Goal: Task Accomplishment & Management: Use online tool/utility

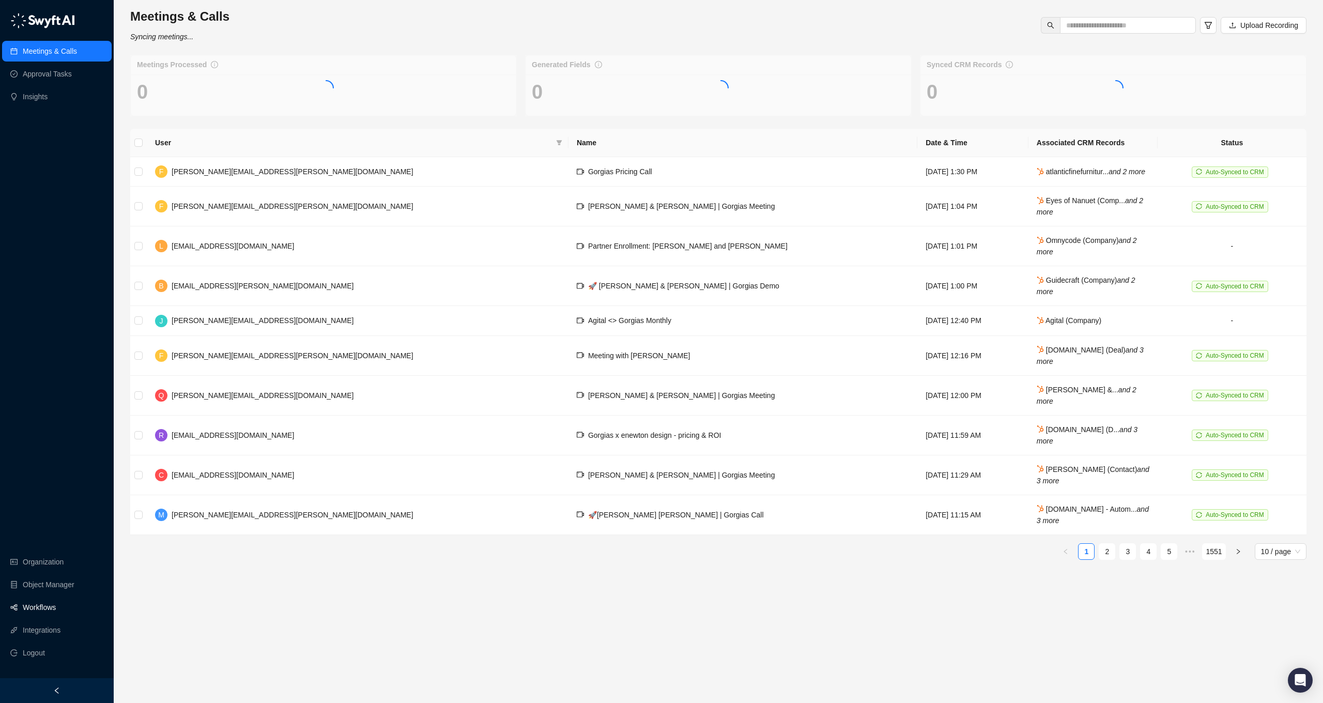
click at [50, 611] on link "Workflows" at bounding box center [39, 607] width 33 height 21
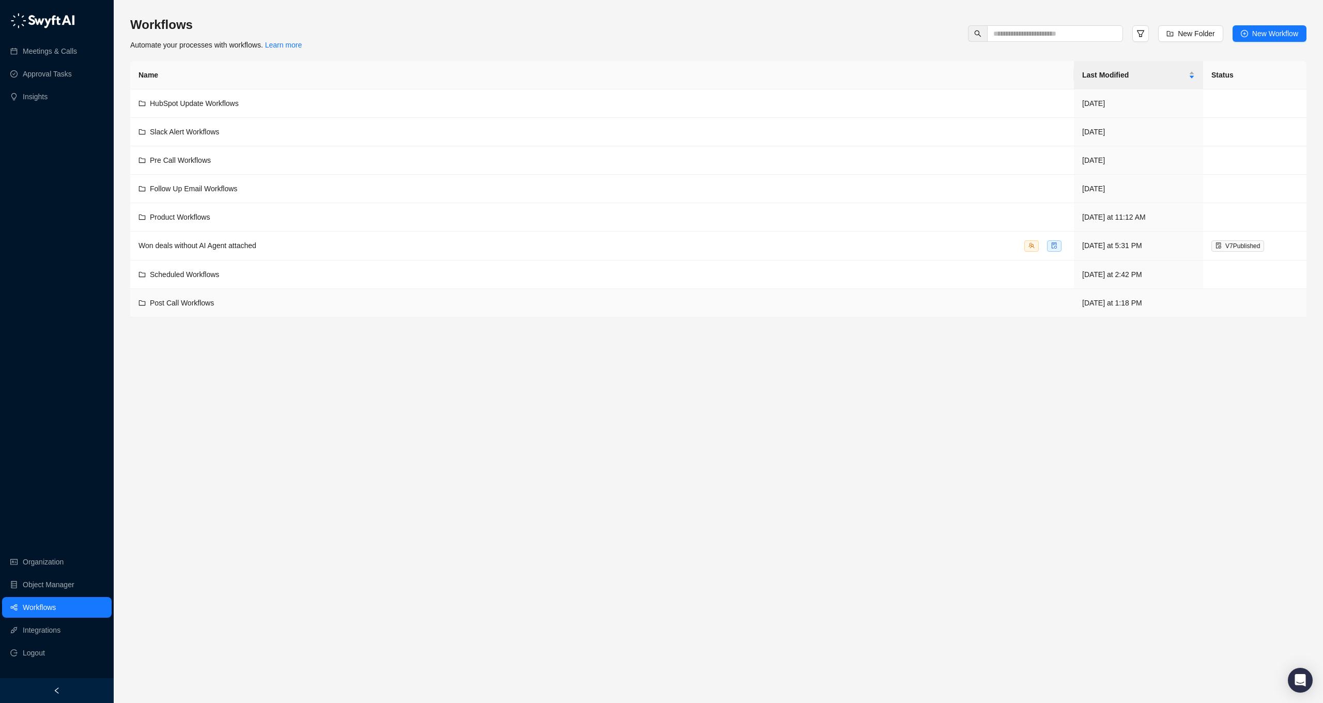
click at [215, 310] on td "Post Call Workflows" at bounding box center [602, 303] width 944 height 28
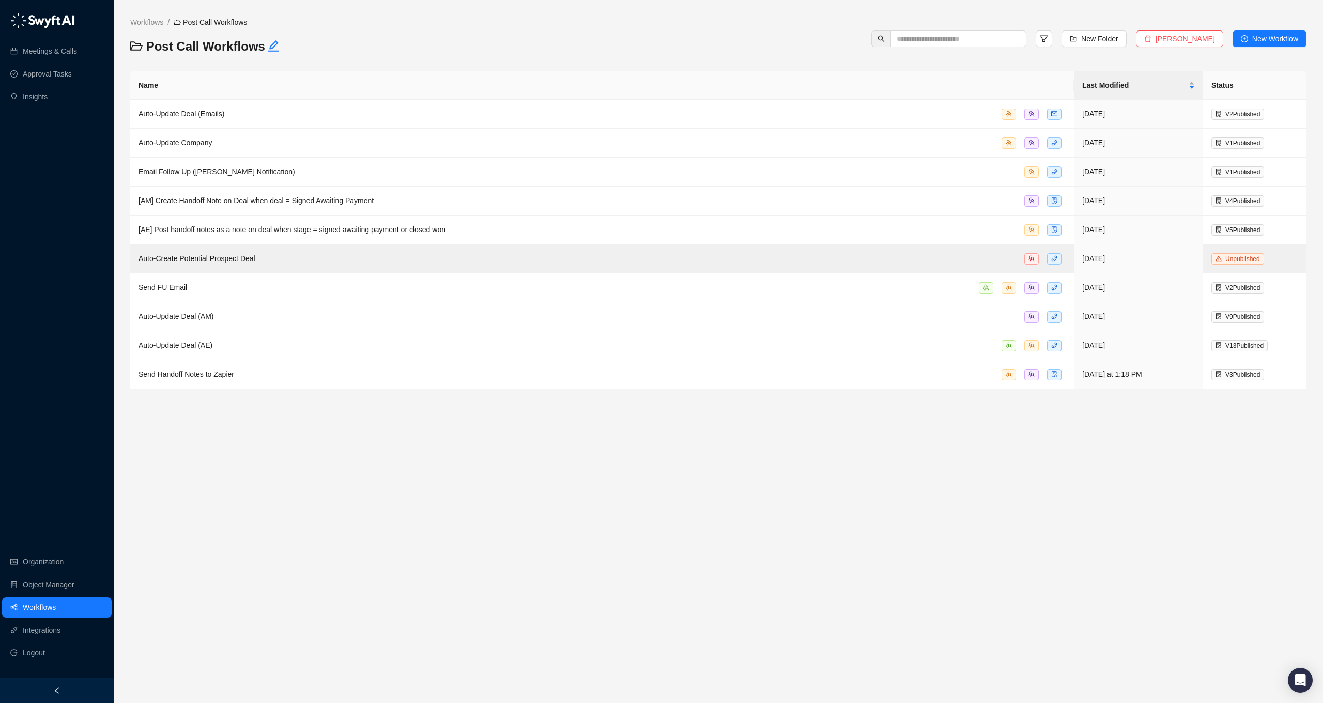
click at [235, 478] on main "Workflows / Post Call Workflows Post Call Workflows New Folder Delete Folder Ne…" at bounding box center [718, 356] width 1177 height 678
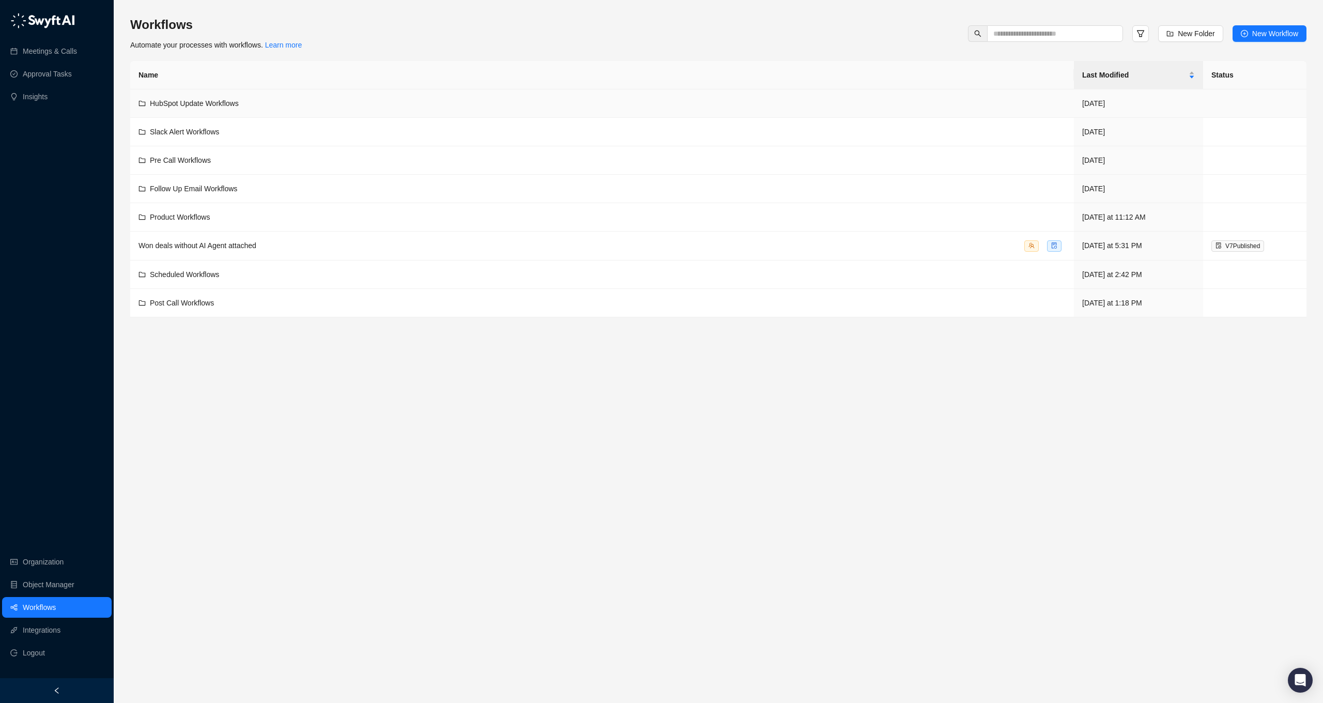
click at [265, 104] on div "HubSpot Update Workflows" at bounding box center [602, 103] width 927 height 11
click at [338, 307] on div "Post Call Workflows" at bounding box center [602, 302] width 927 height 11
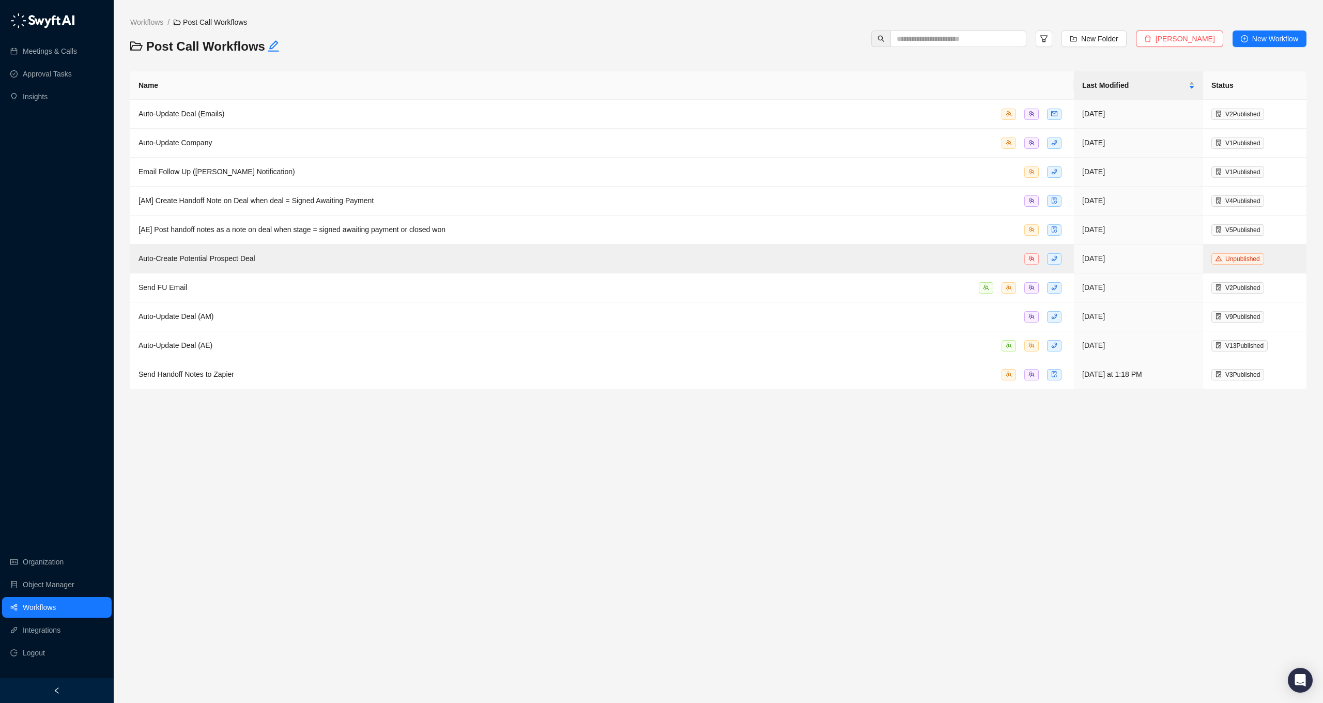
click at [511, 35] on div "Workflows / Post Call Workflows Post Call Workflows New Folder Delete Folder Ne…" at bounding box center [718, 39] width 1177 height 44
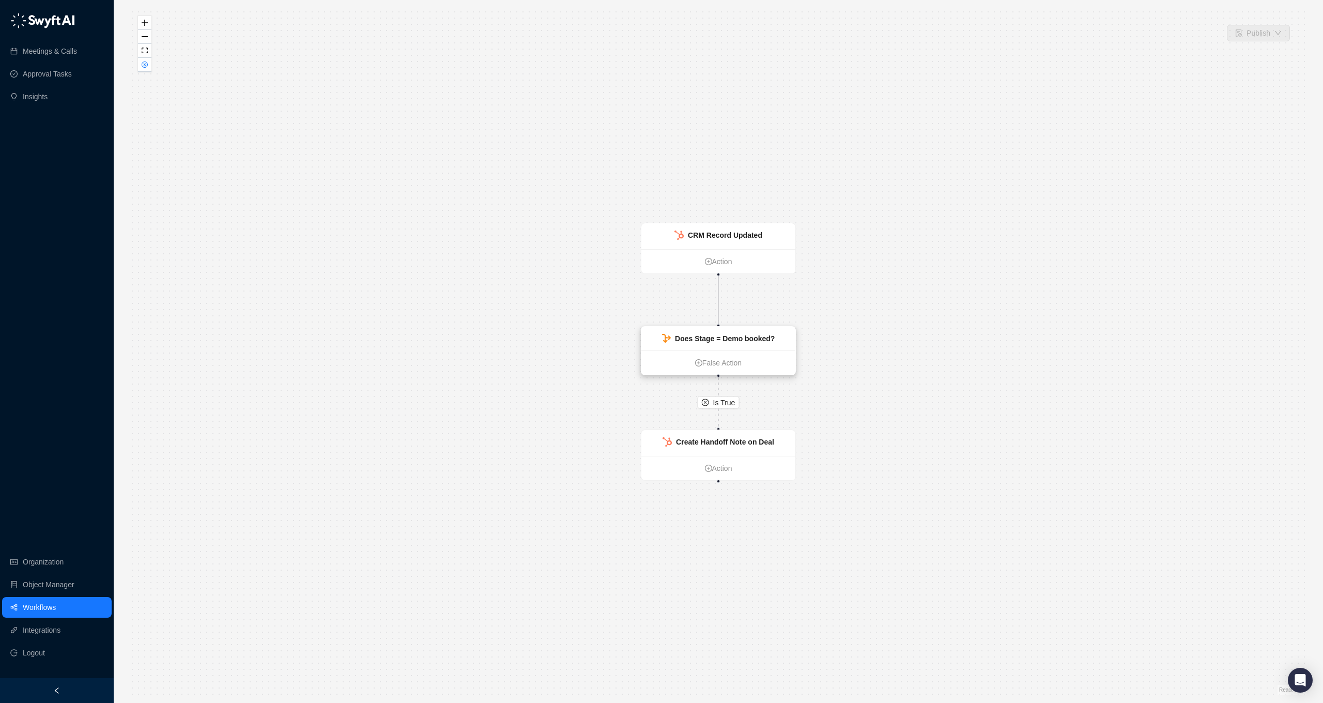
click at [745, 344] on div "Does Stage = Demo booked?" at bounding box center [725, 338] width 100 height 11
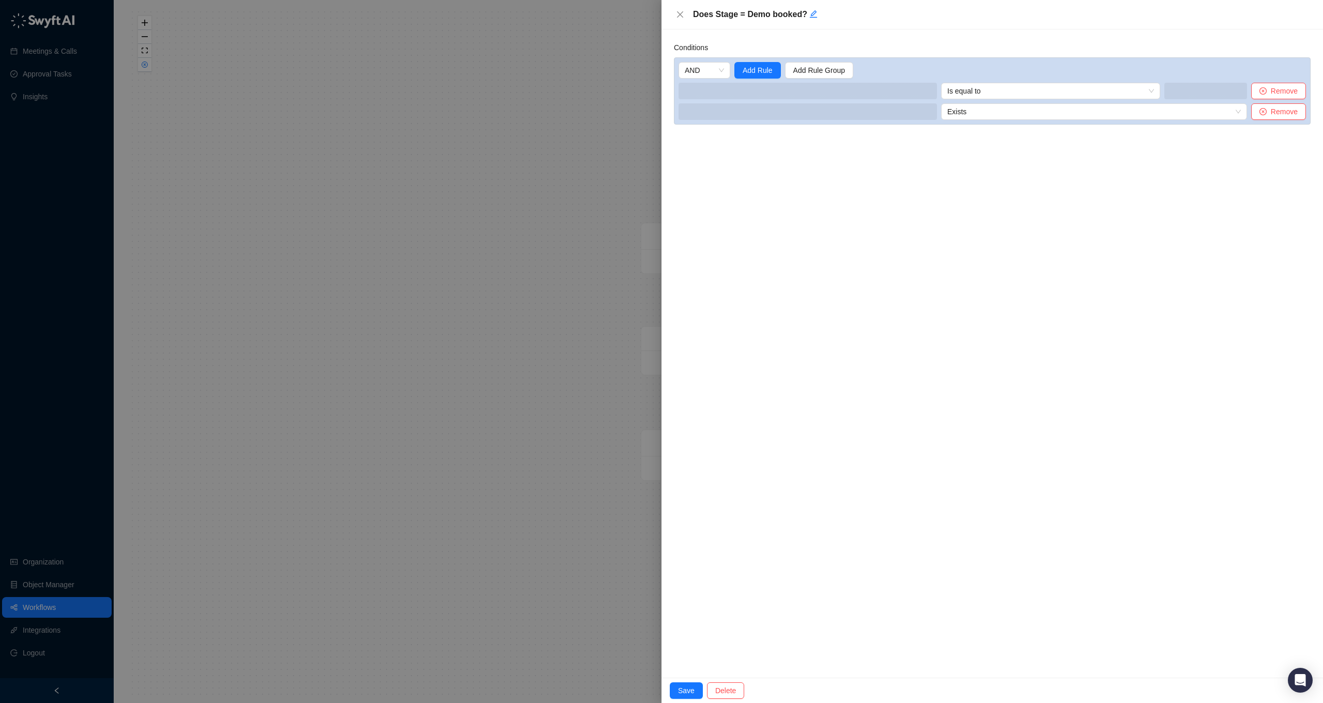
click at [630, 368] on div at bounding box center [661, 351] width 1323 height 703
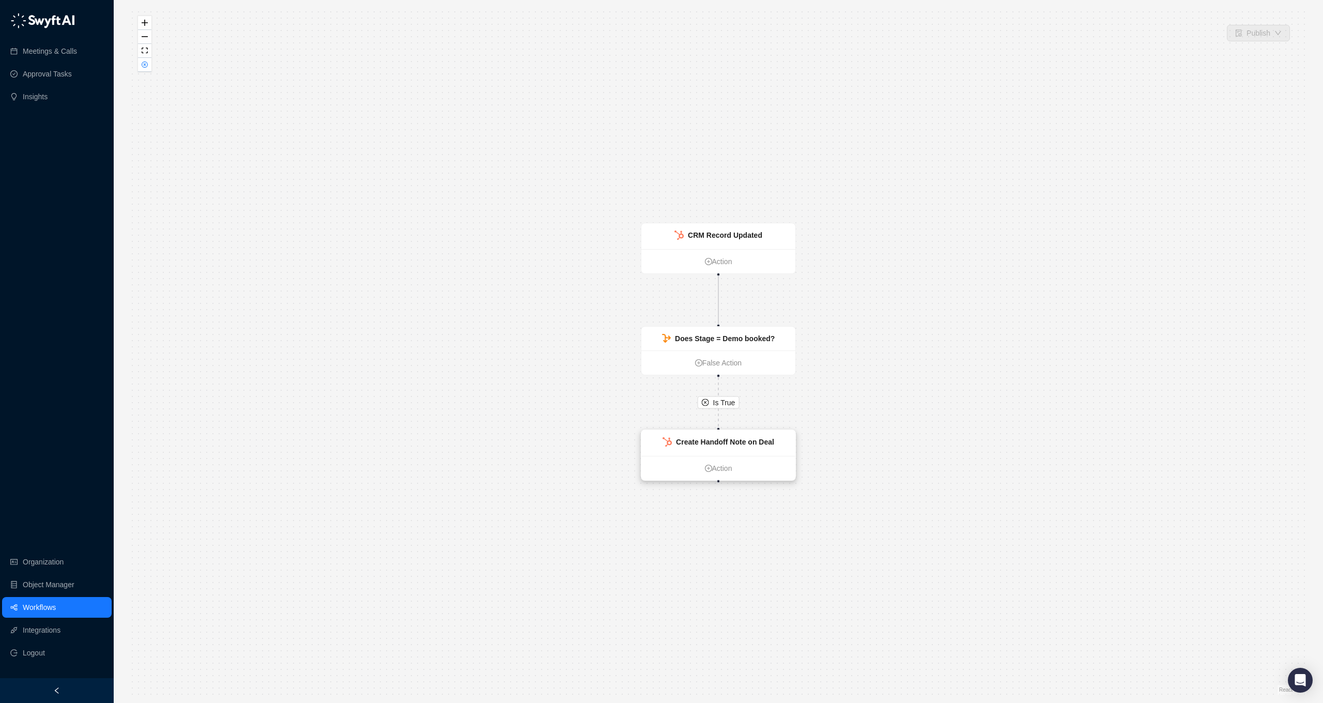
click at [723, 434] on div "Create Handoff Note on Deal" at bounding box center [719, 443] width 154 height 26
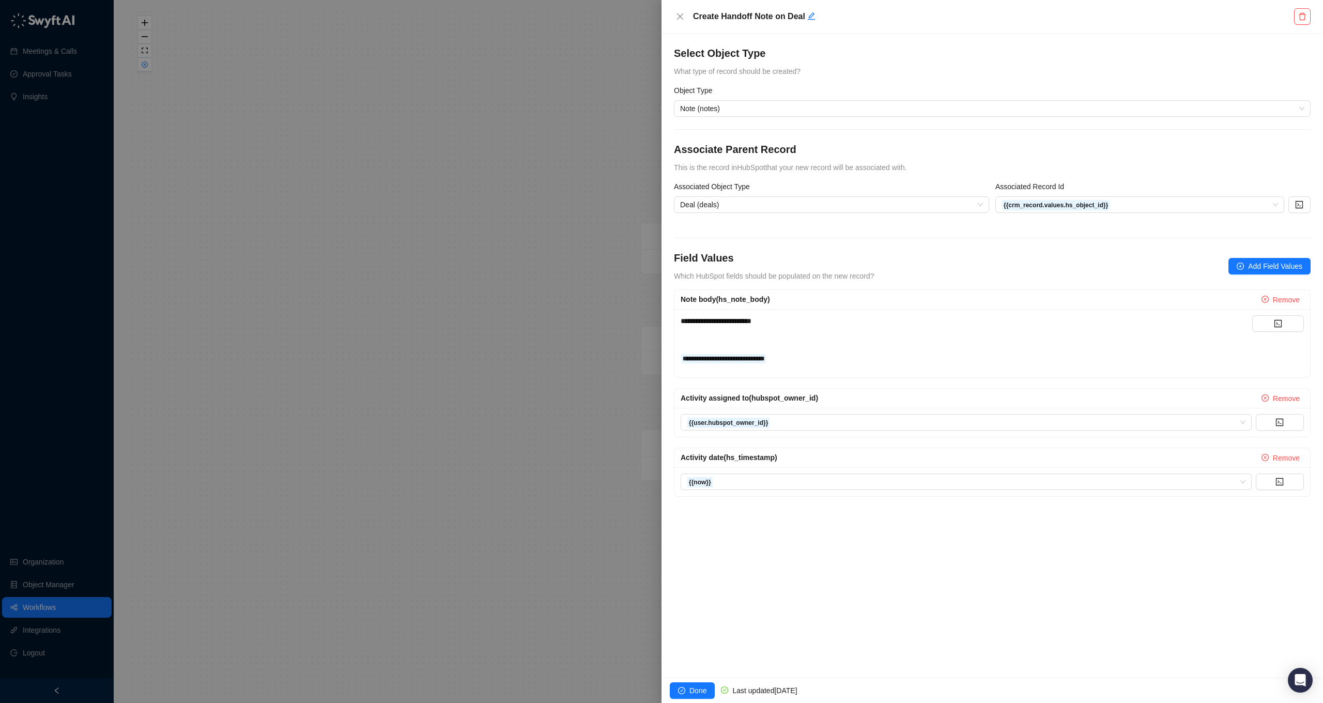
click at [771, 237] on form "**********" at bounding box center [992, 291] width 637 height 412
click at [741, 228] on form "**********" at bounding box center [992, 291] width 637 height 412
